Goal: Task Accomplishment & Management: Complete application form

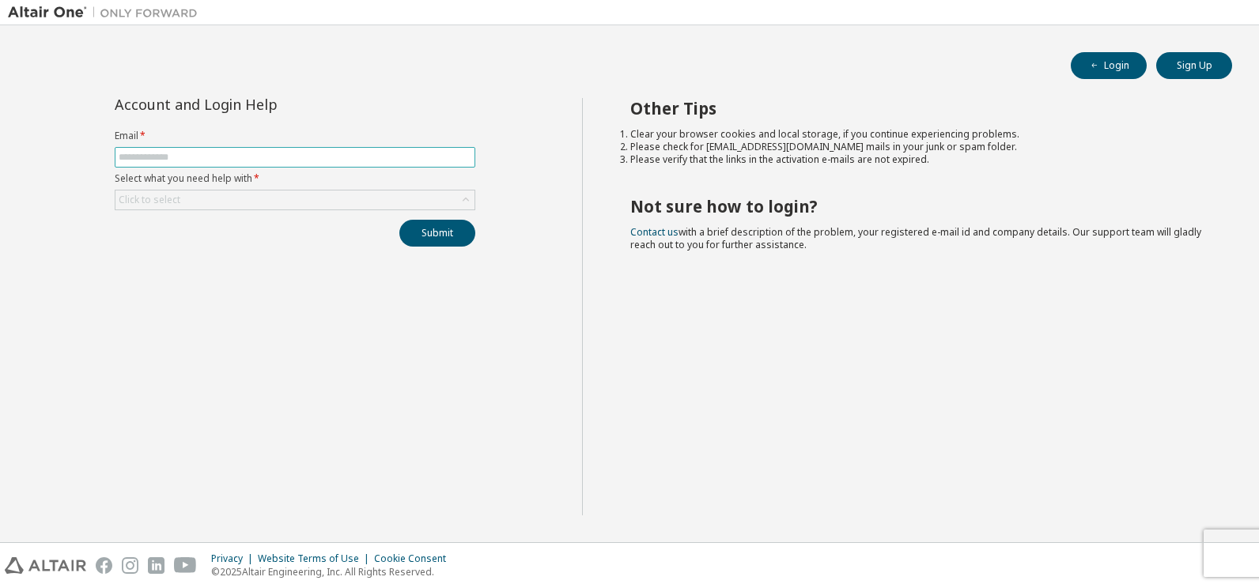
click at [208, 158] on input "text" at bounding box center [295, 157] width 353 height 13
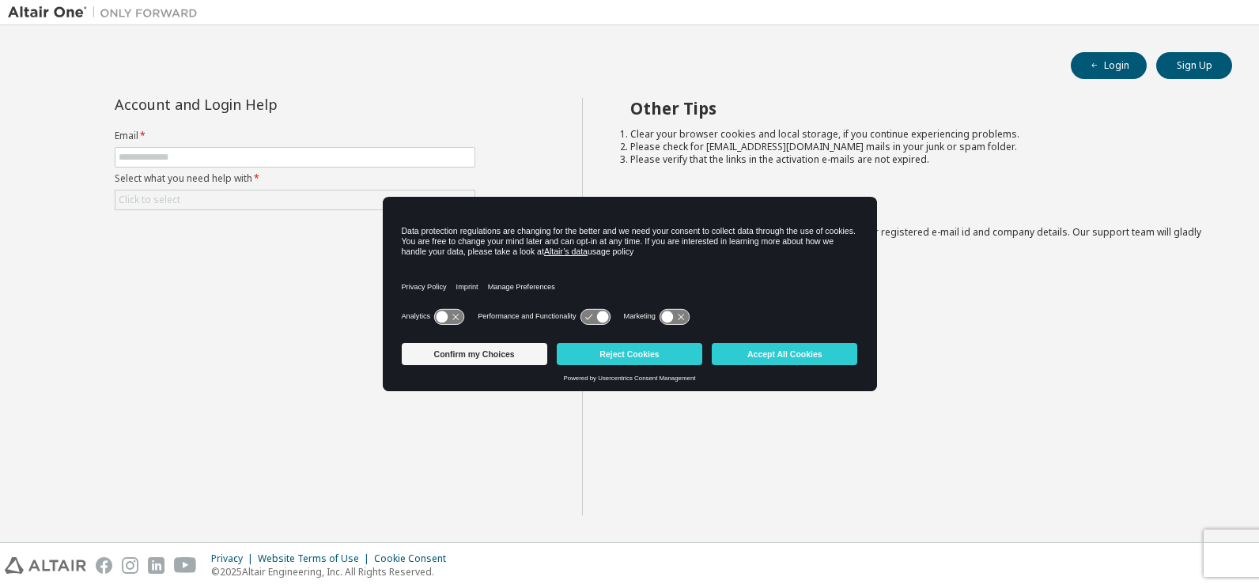
click at [221, 211] on div "Account and Login Help Email * Select what you need help with * Click to select…" at bounding box center [295, 172] width 380 height 149
click at [626, 350] on button "Reject Cookies" at bounding box center [630, 354] width 146 height 22
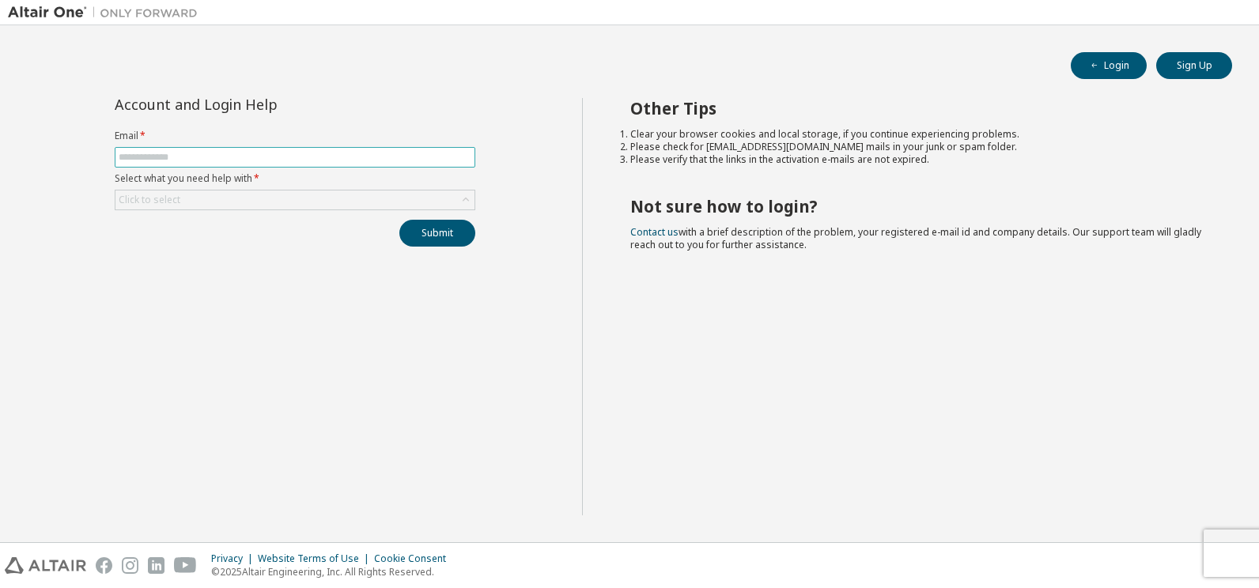
click at [244, 155] on input "text" at bounding box center [295, 157] width 353 height 13
type input "**********"
click at [199, 203] on div "Click to select" at bounding box center [294, 200] width 359 height 19
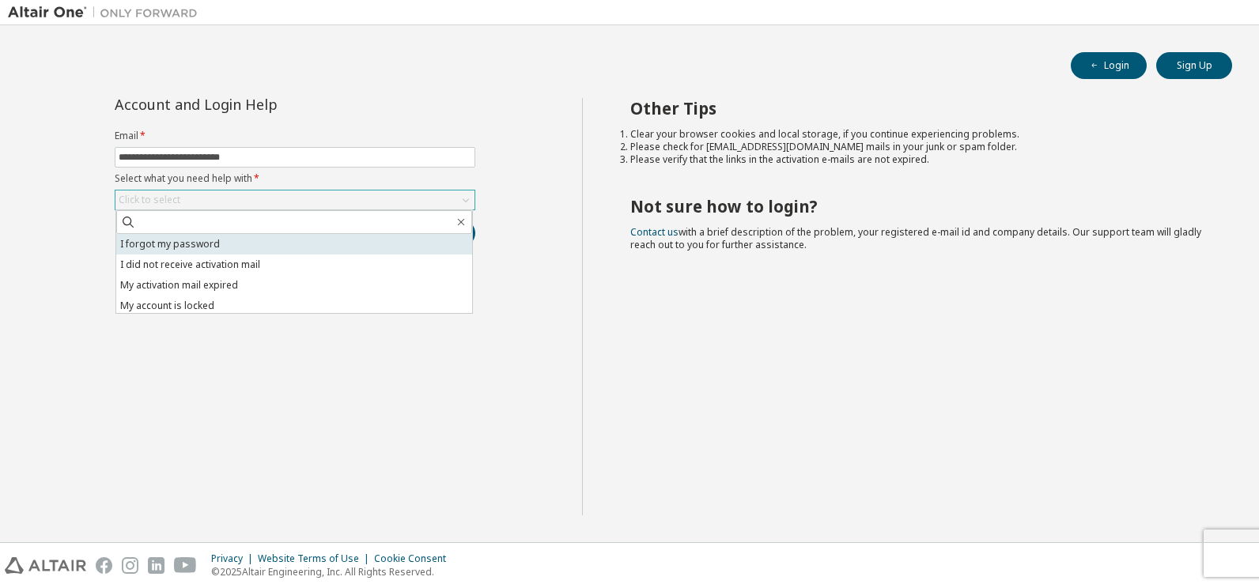
click at [194, 248] on li "I forgot my password" at bounding box center [294, 244] width 356 height 21
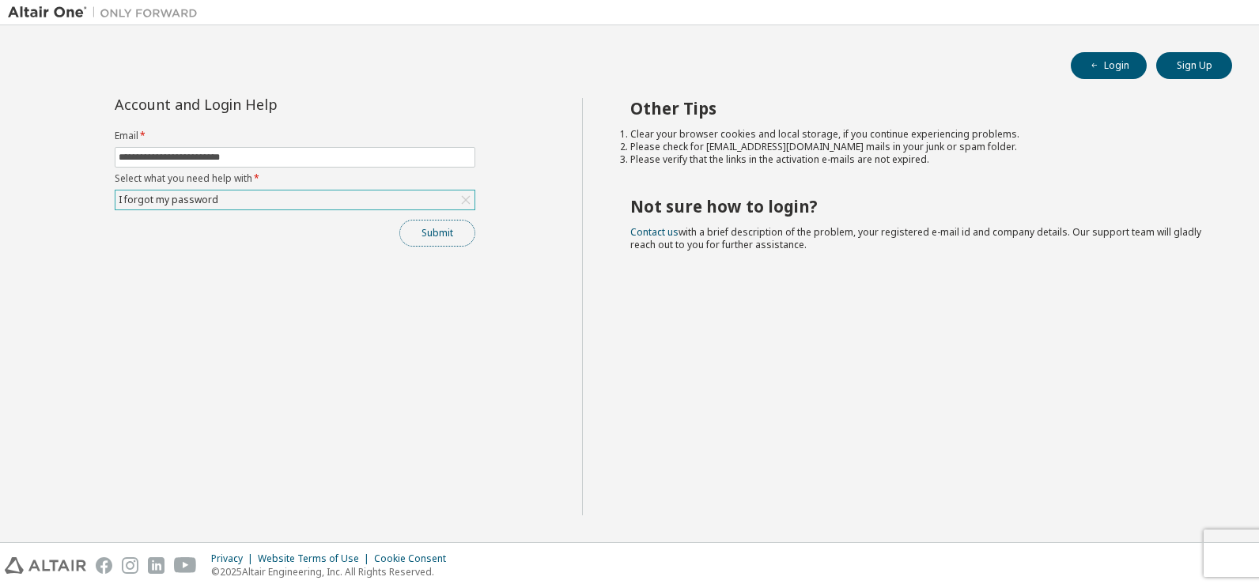
click at [437, 243] on button "Submit" at bounding box center [437, 233] width 76 height 27
